Goal: Task Accomplishment & Management: Manage account settings

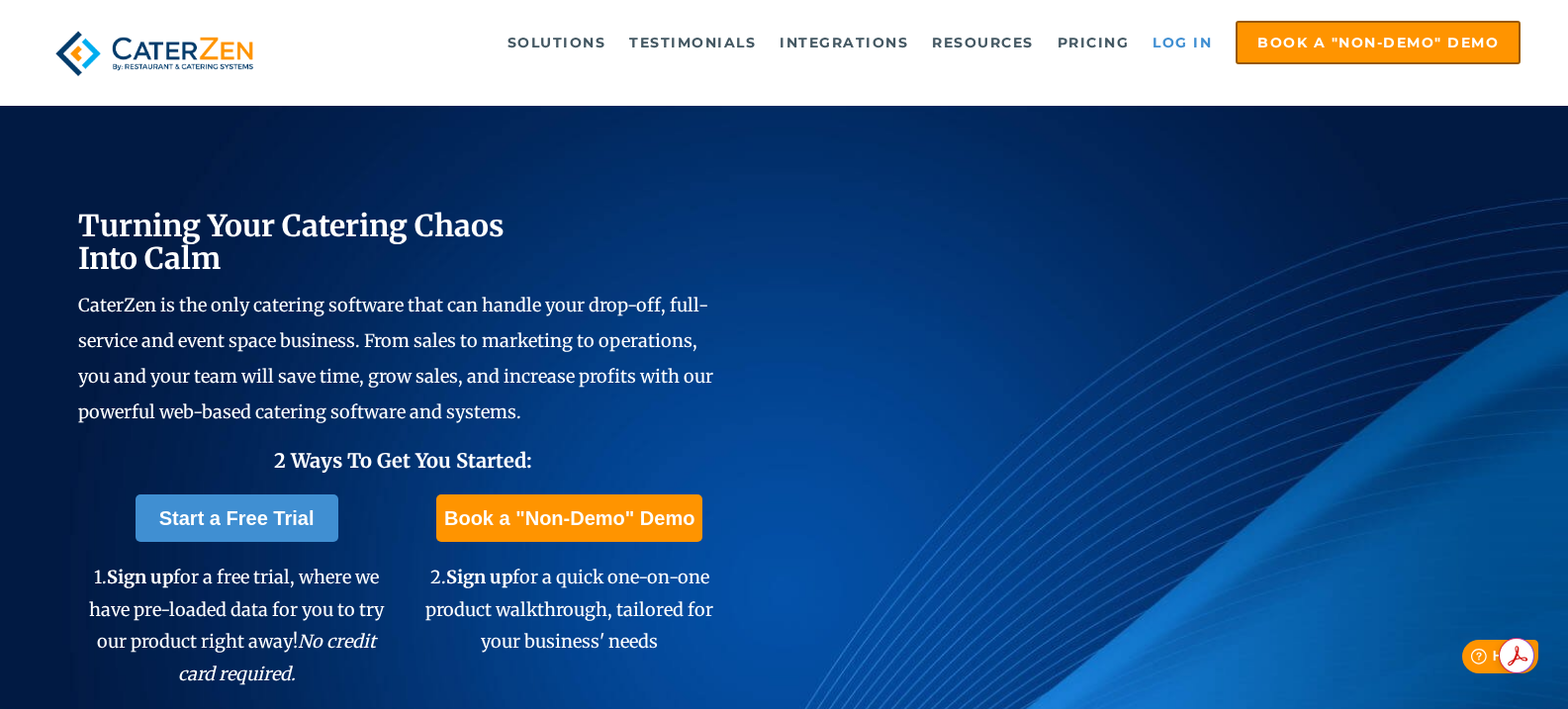
click at [1163, 47] on link "Log in" at bounding box center [1182, 43] width 79 height 40
click at [1196, 41] on link "Log in" at bounding box center [1182, 43] width 79 height 40
click at [1156, 52] on link "Log in" at bounding box center [1182, 43] width 79 height 40
